Goal: Task Accomplishment & Management: Use online tool/utility

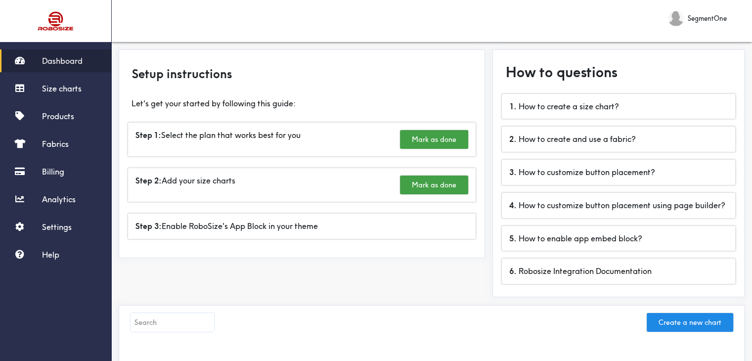
click at [69, 62] on span "Dashboard" at bounding box center [62, 61] width 41 height 10
click at [75, 97] on link "Size charts" at bounding box center [55, 88] width 111 height 23
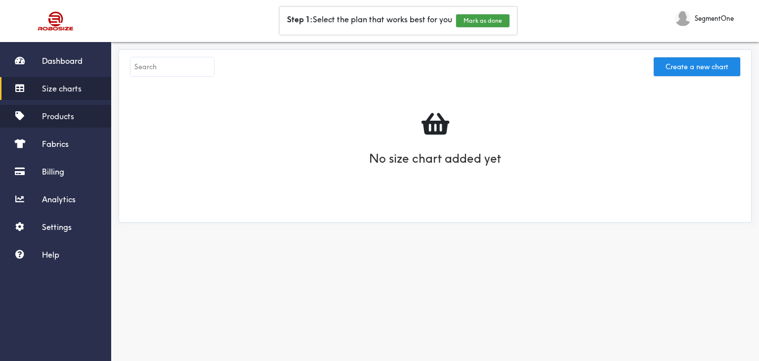
click at [47, 120] on span "Products" at bounding box center [58, 116] width 32 height 10
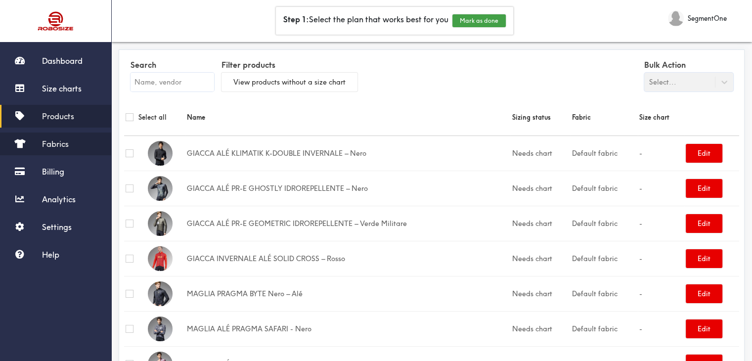
click at [76, 142] on link "Fabrics" at bounding box center [55, 143] width 111 height 23
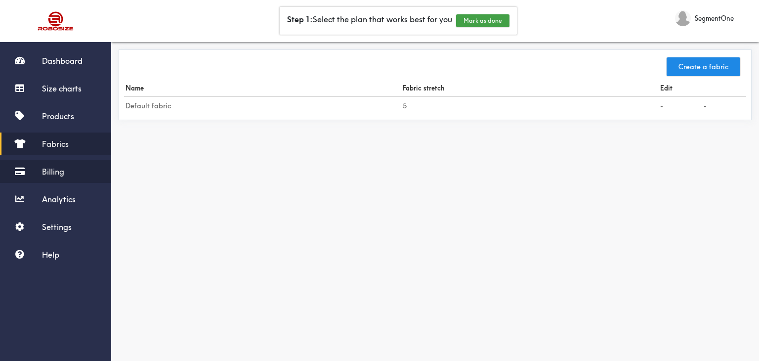
click at [65, 171] on link "Billing" at bounding box center [55, 171] width 111 height 23
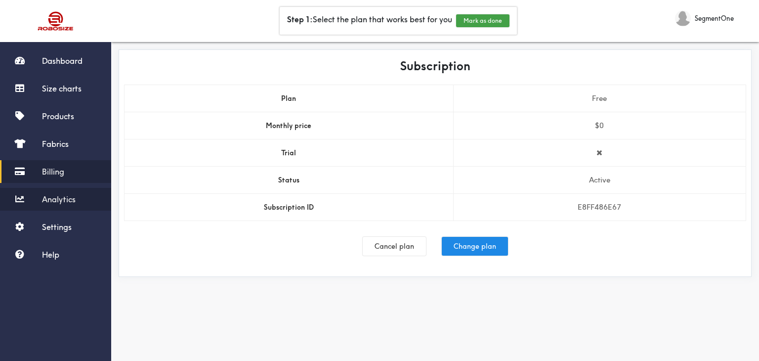
click at [75, 196] on span "Analytics" at bounding box center [59, 199] width 34 height 10
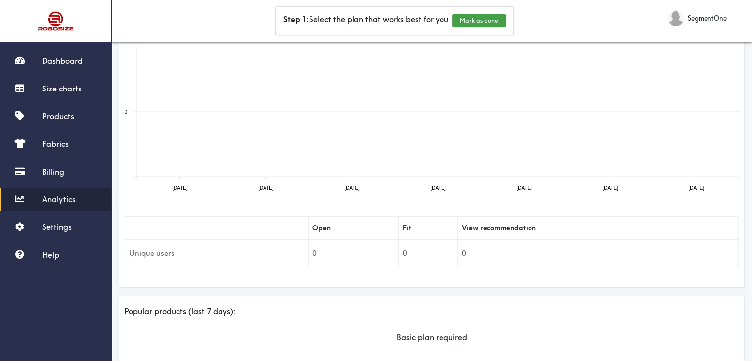
scroll to position [99, 0]
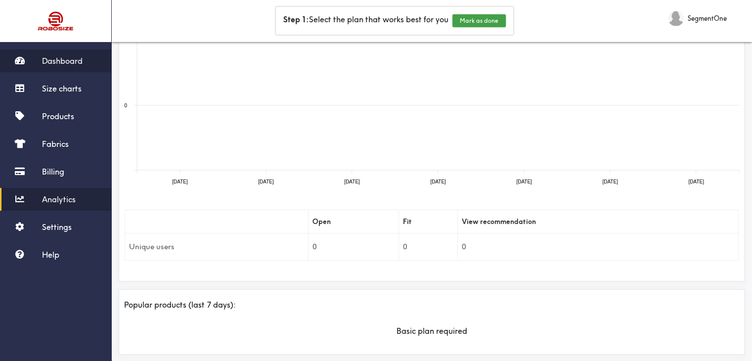
click at [63, 72] on link "Dashboard" at bounding box center [55, 60] width 111 height 23
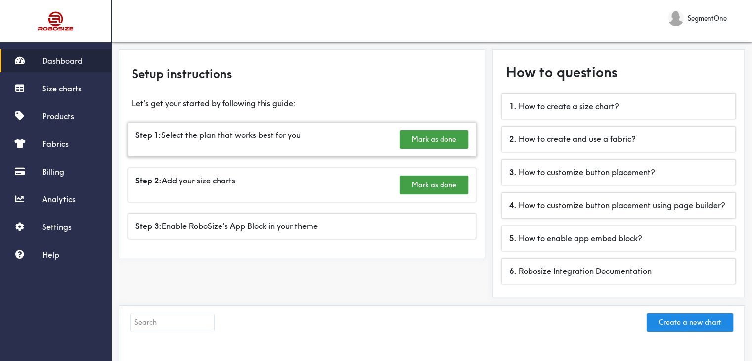
click at [291, 132] on div "Step 1: Select the plan that works best for you [PERSON_NAME] as done" at bounding box center [301, 140] width 347 height 34
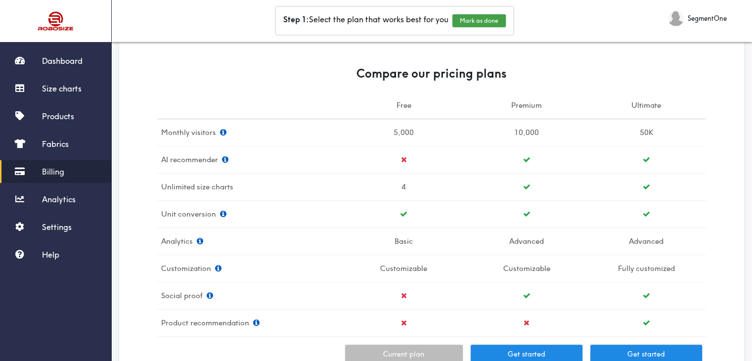
scroll to position [247, 0]
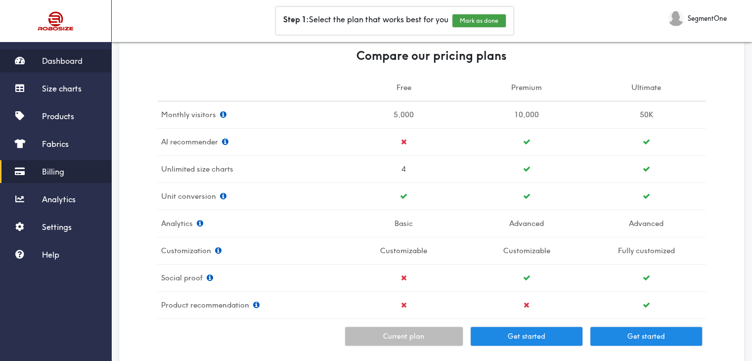
click at [41, 64] on link "Dashboard" at bounding box center [55, 60] width 111 height 23
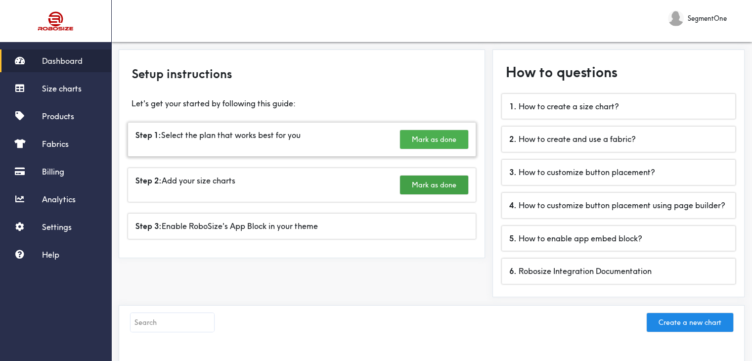
click at [441, 136] on button "Mark as done" at bounding box center [434, 139] width 68 height 19
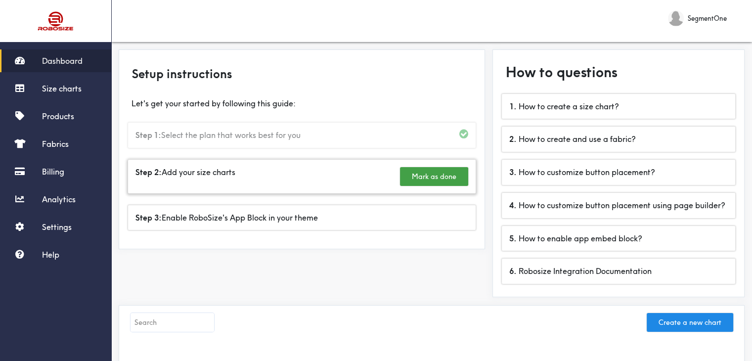
click at [190, 176] on div "Step 2: Add your size charts [PERSON_NAME] as done" at bounding box center [301, 177] width 347 height 34
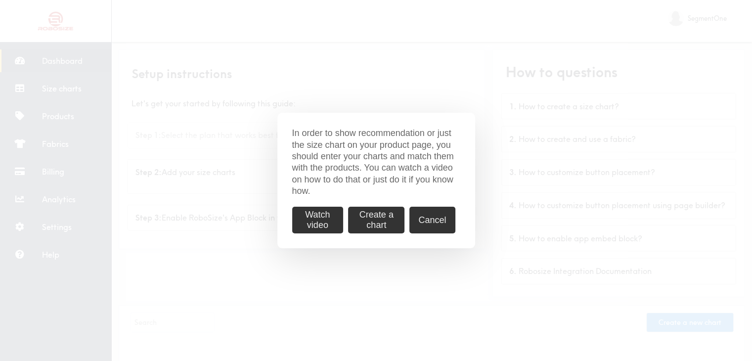
click at [370, 216] on button "Create a chart" at bounding box center [376, 220] width 56 height 26
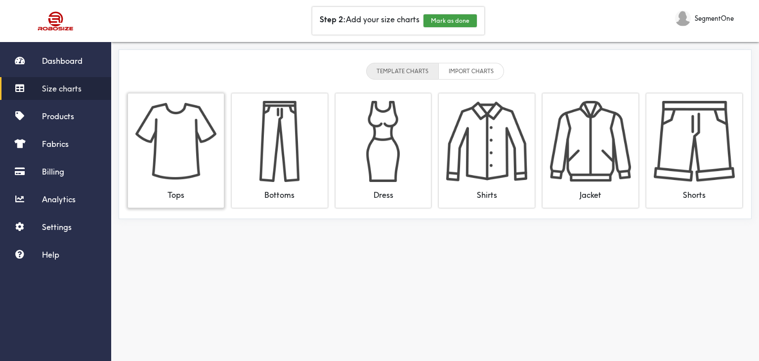
click at [180, 161] on img at bounding box center [175, 141] width 81 height 81
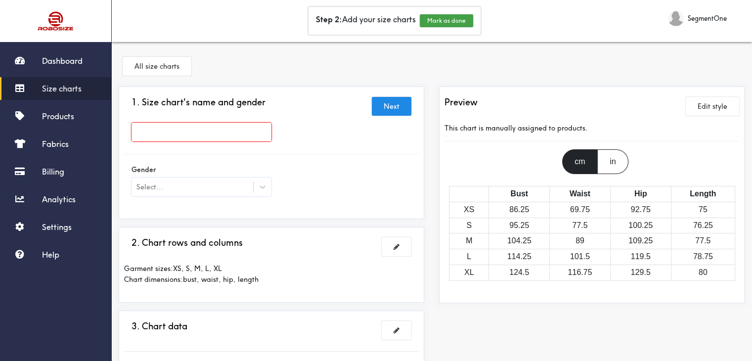
click at [204, 130] on input "text" at bounding box center [201, 132] width 140 height 19
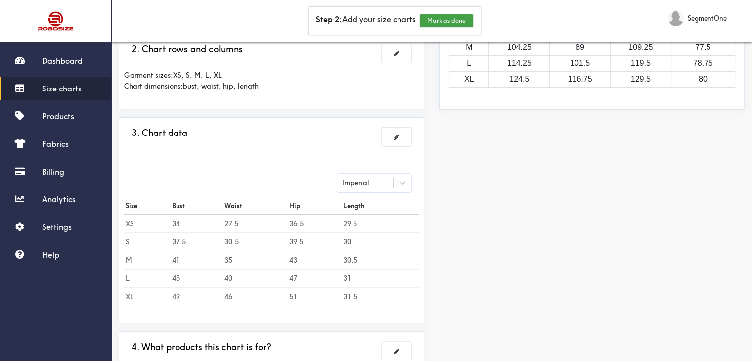
scroll to position [198, 0]
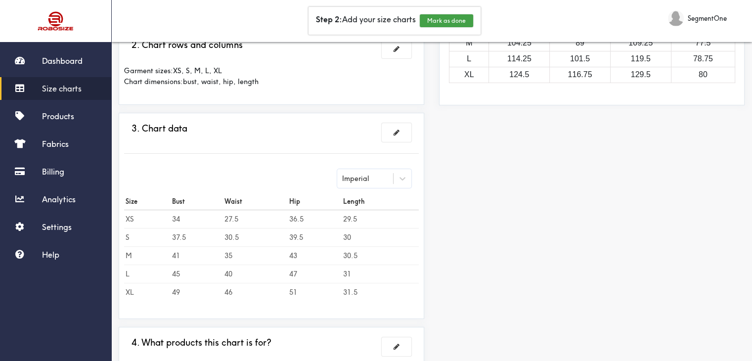
click at [384, 180] on div "Imperial" at bounding box center [365, 178] width 56 height 10
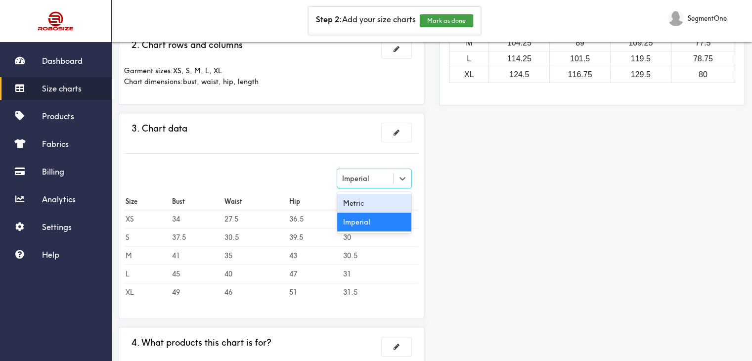
click at [386, 204] on div "Metric" at bounding box center [374, 203] width 74 height 19
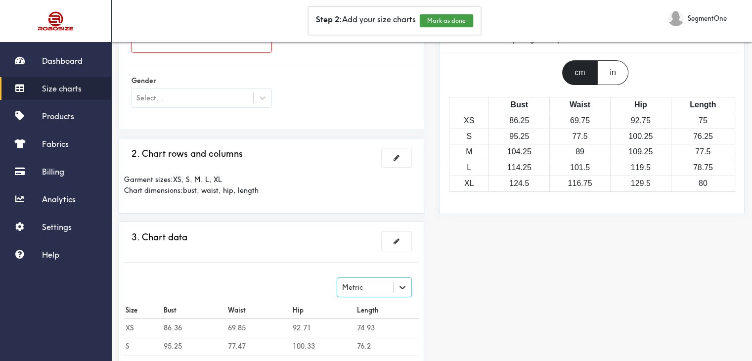
scroll to position [86, 0]
